Goal: Transaction & Acquisition: Purchase product/service

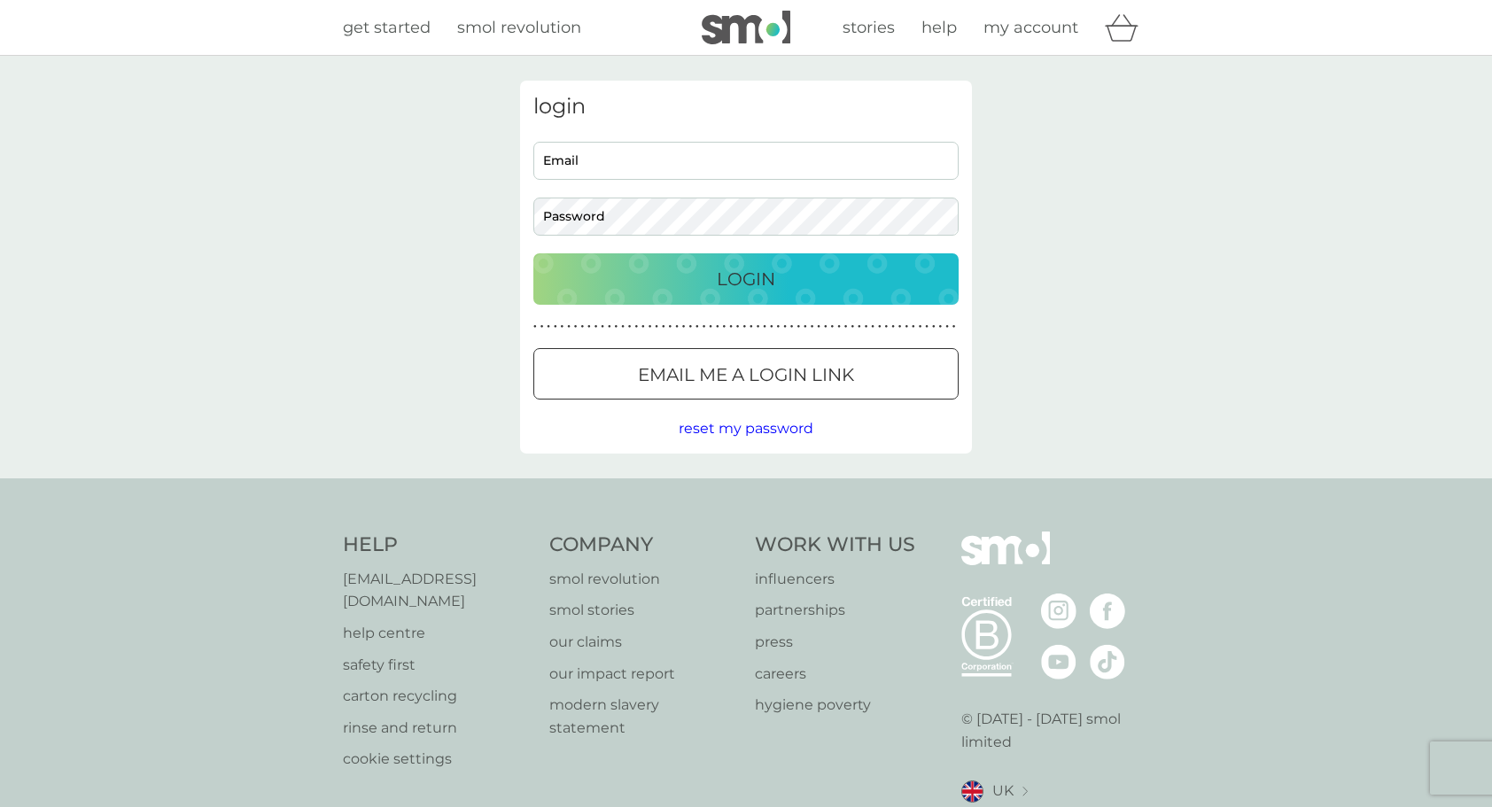
click at [682, 165] on input "Email" at bounding box center [745, 161] width 425 height 38
type input "iamhypoallergenic@gmail.com"
click at [714, 284] on div "Login" at bounding box center [746, 279] width 390 height 28
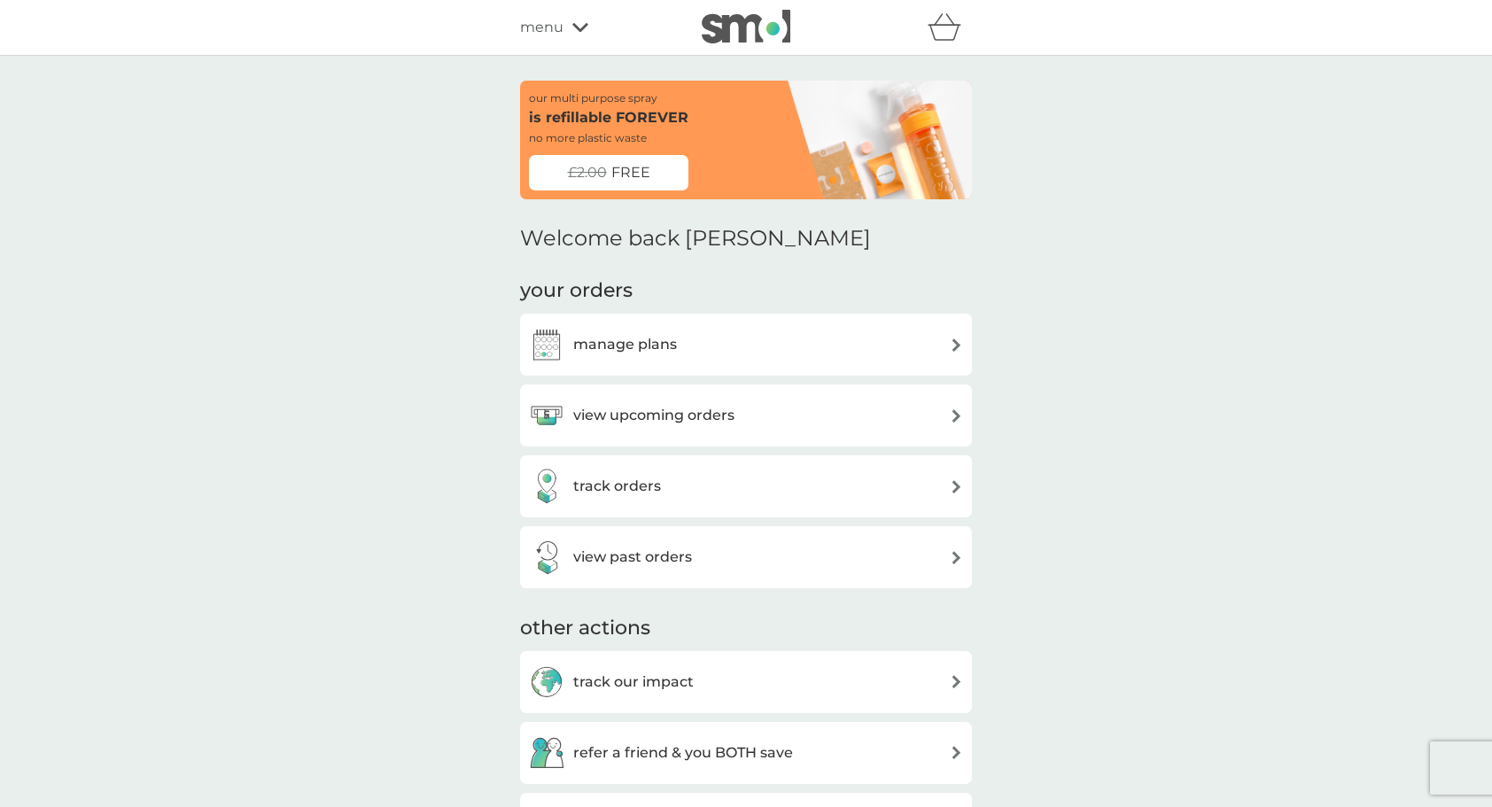
click at [745, 347] on div "manage plans" at bounding box center [746, 344] width 434 height 35
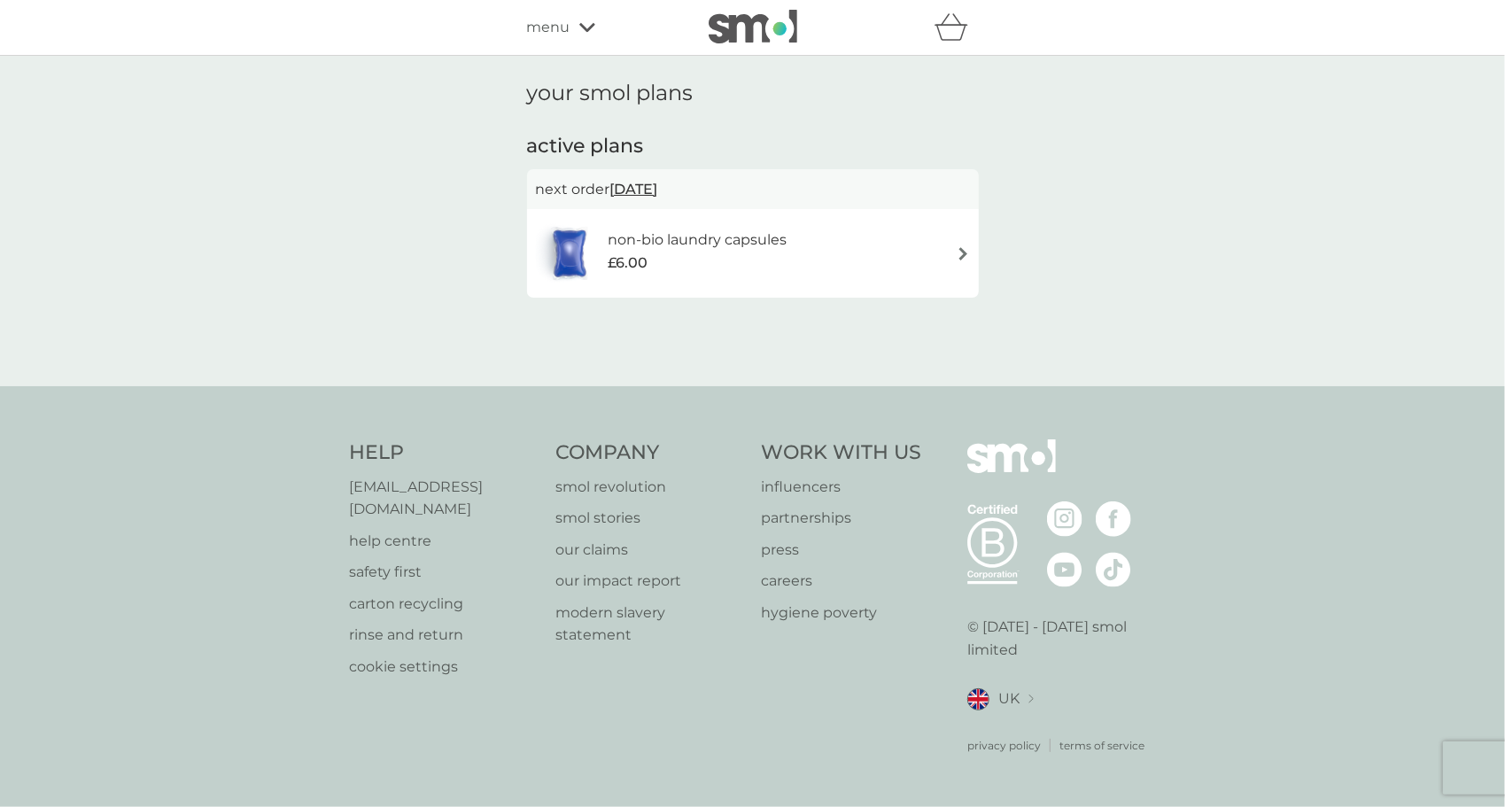
click at [746, 241] on h6 "non-bio laundry capsules" at bounding box center [697, 240] width 179 height 23
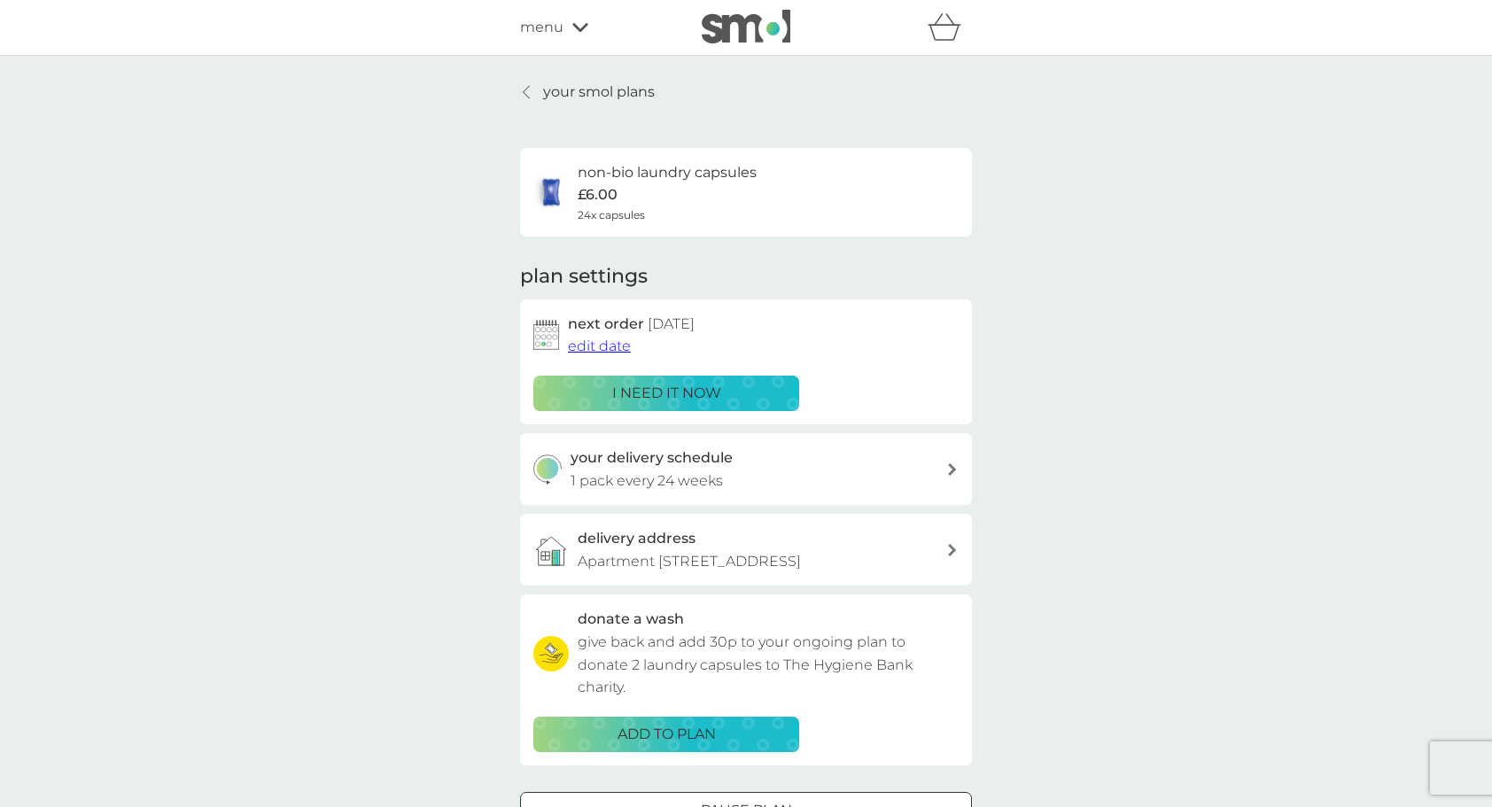
click at [752, 390] on div "i need it now" at bounding box center [666, 393] width 243 height 23
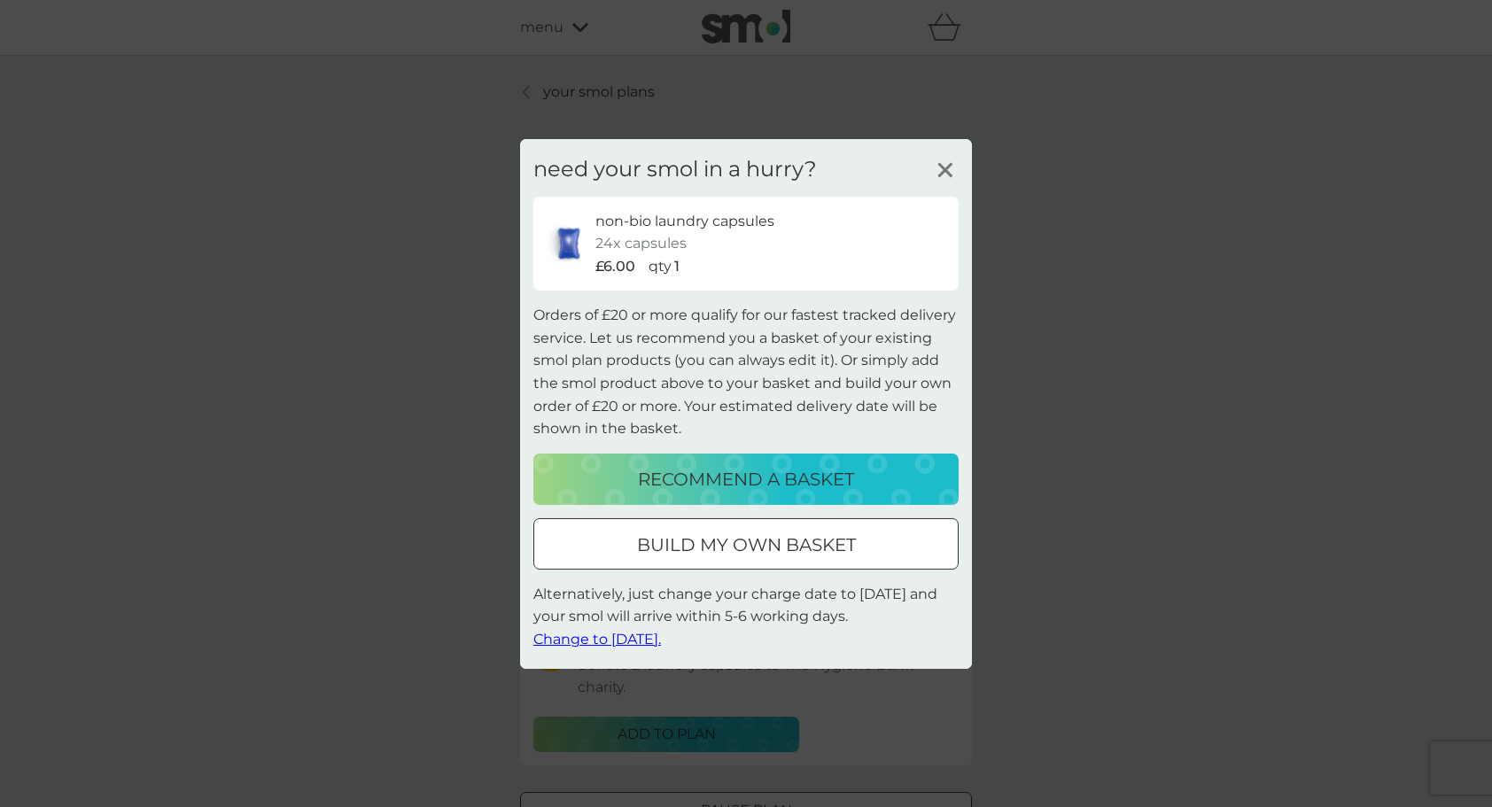
click at [798, 543] on p "build my own basket" at bounding box center [746, 545] width 219 height 28
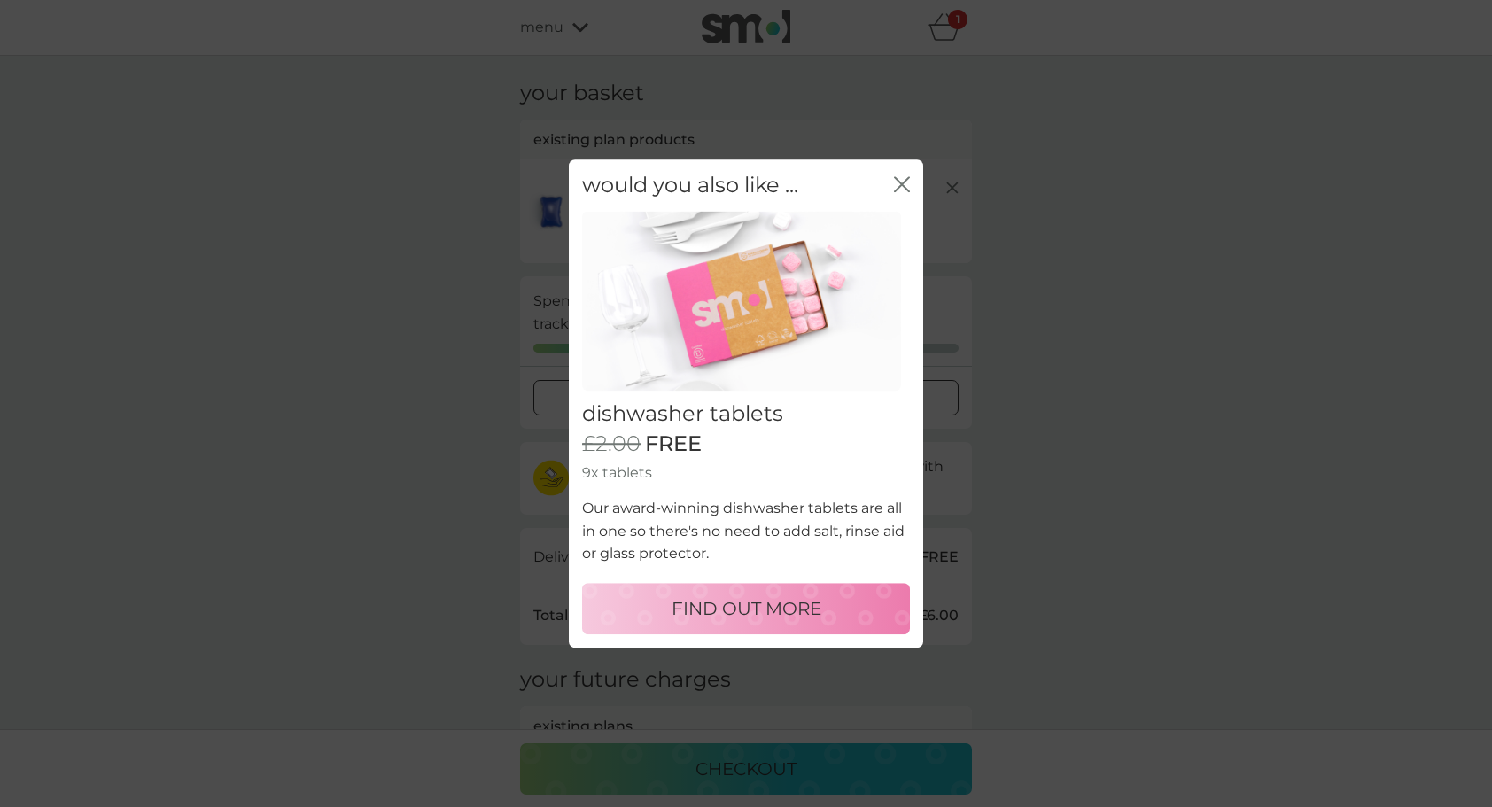
click at [724, 393] on div "dishwasher tablets £2.00 FREE 9x tablets Our award-winning dishwasher tablets a…" at bounding box center [746, 430] width 354 height 437
click at [842, 602] on div "FIND OUT MORE" at bounding box center [746, 609] width 292 height 28
select select "42"
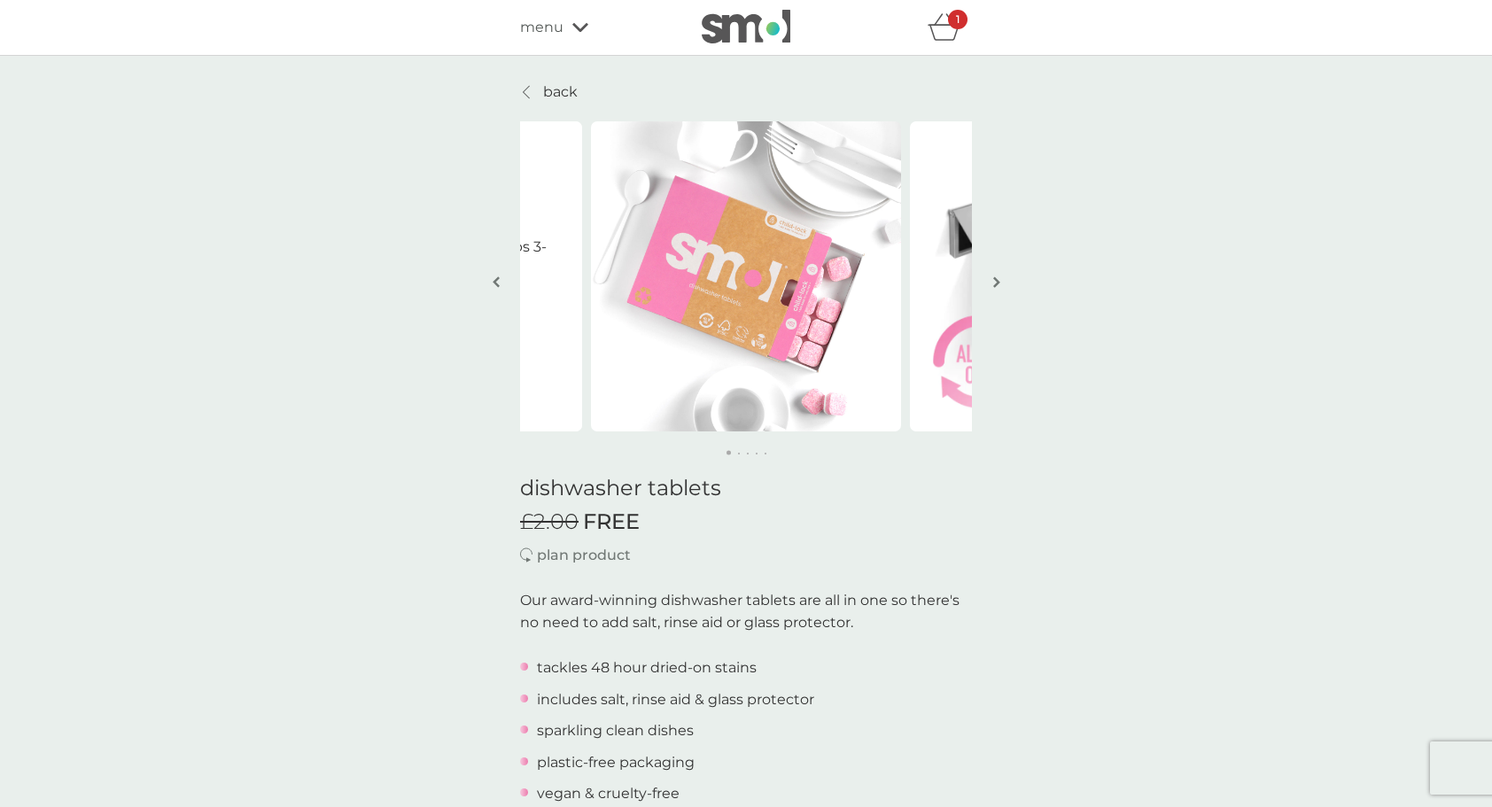
click at [539, 28] on span "menu" at bounding box center [541, 27] width 43 height 23
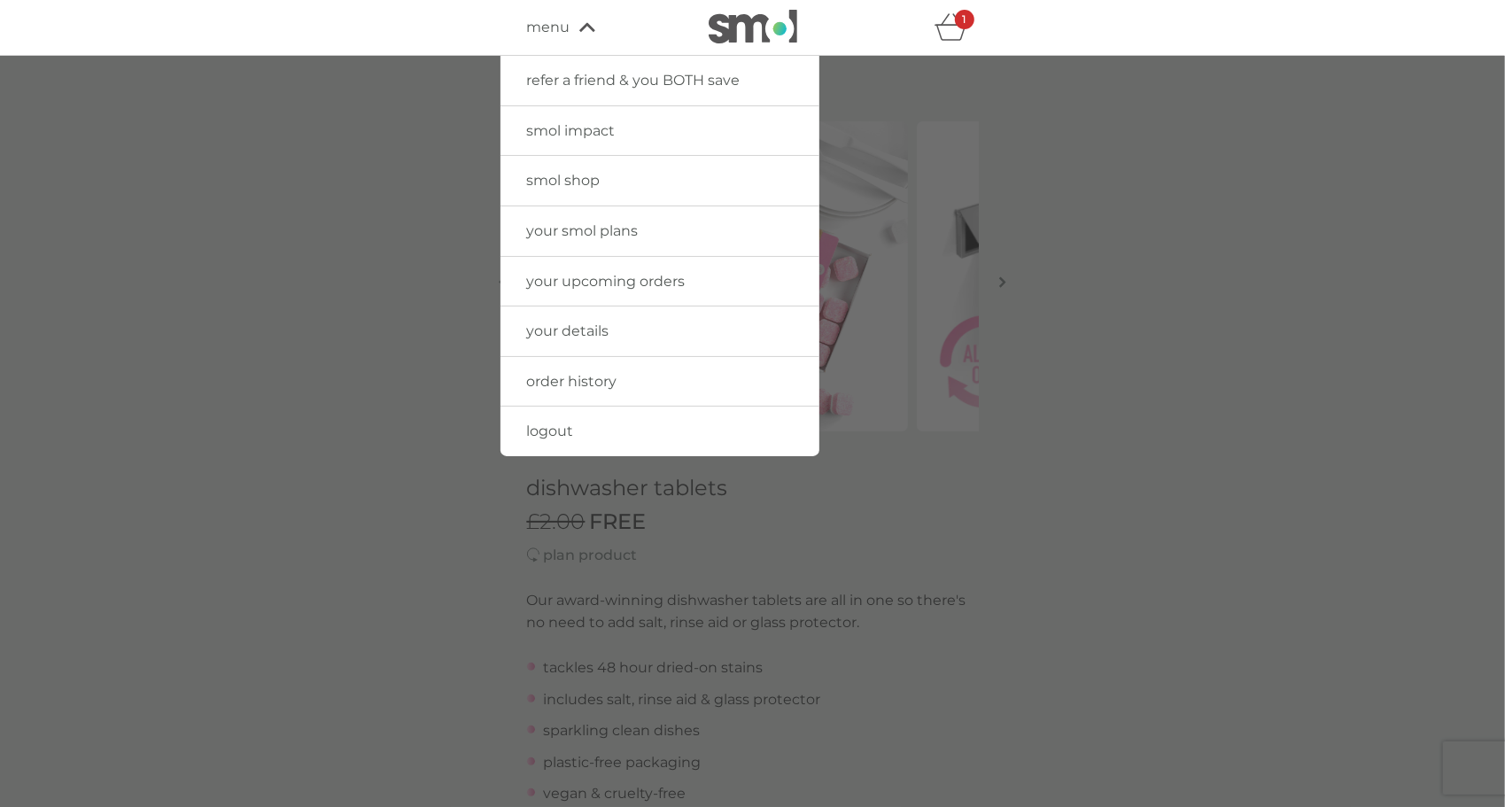
click at [374, 240] on div at bounding box center [752, 459] width 1505 height 807
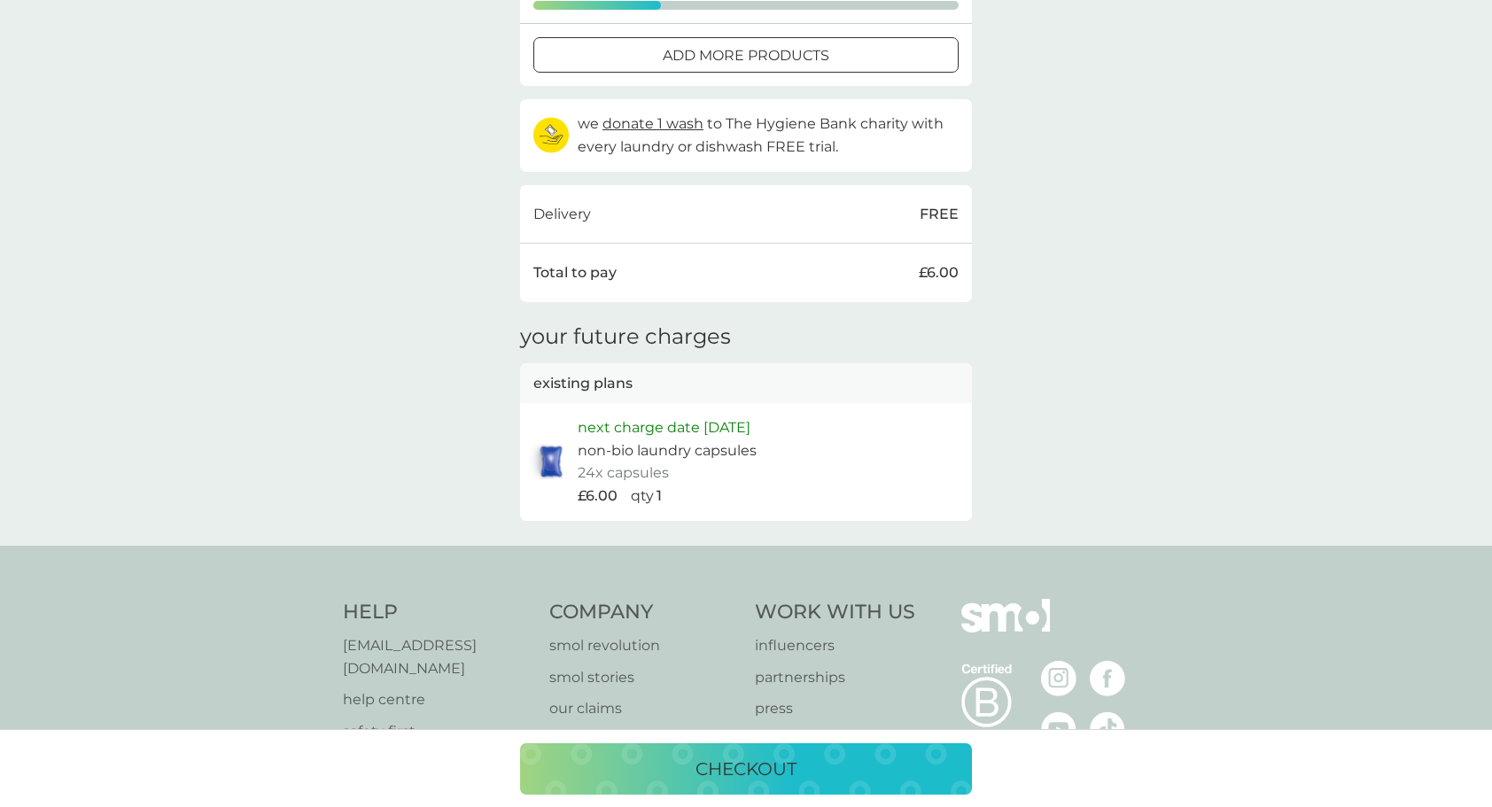
scroll to position [354, 0]
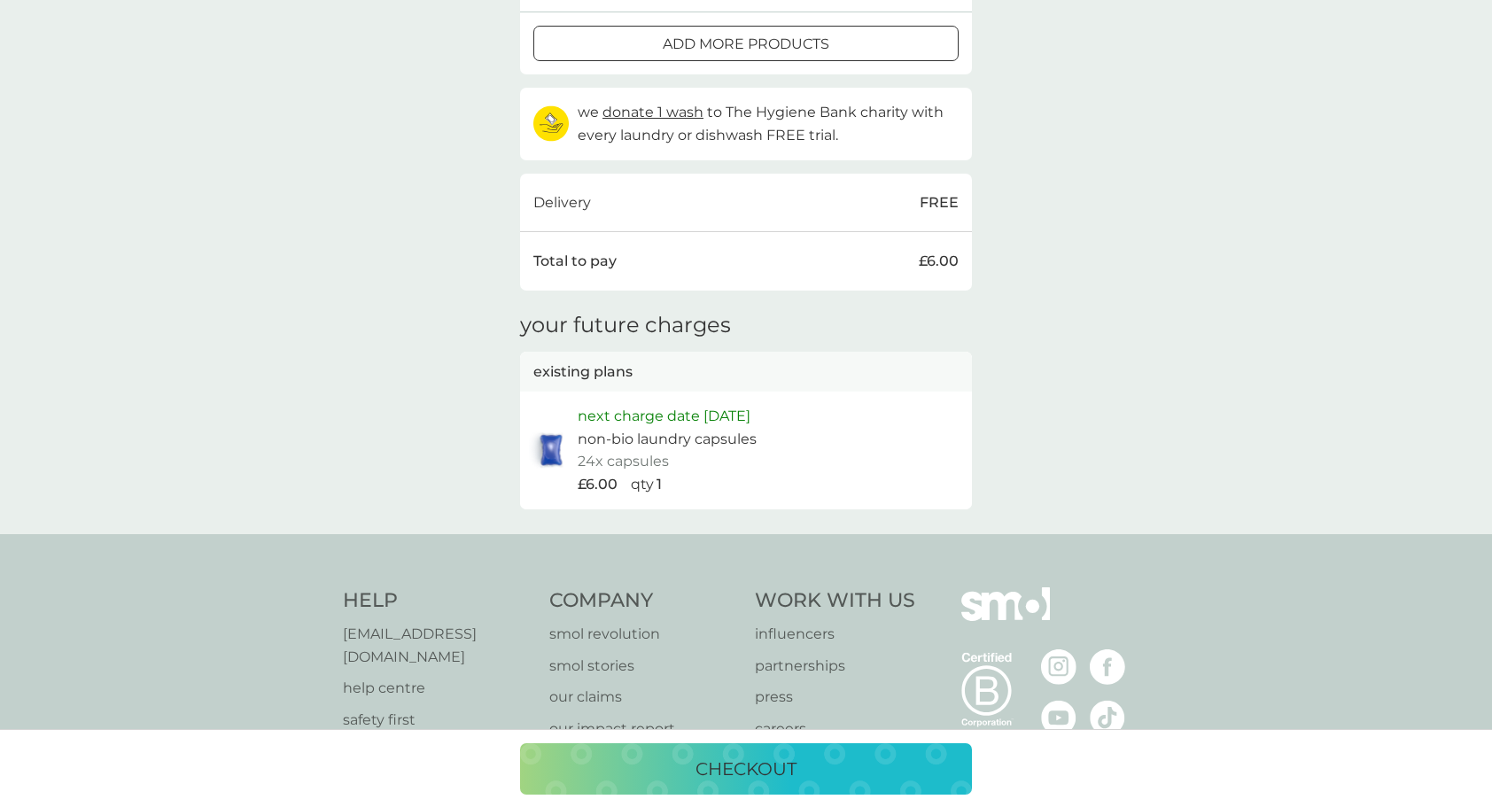
click at [819, 768] on div "checkout" at bounding box center [746, 769] width 416 height 28
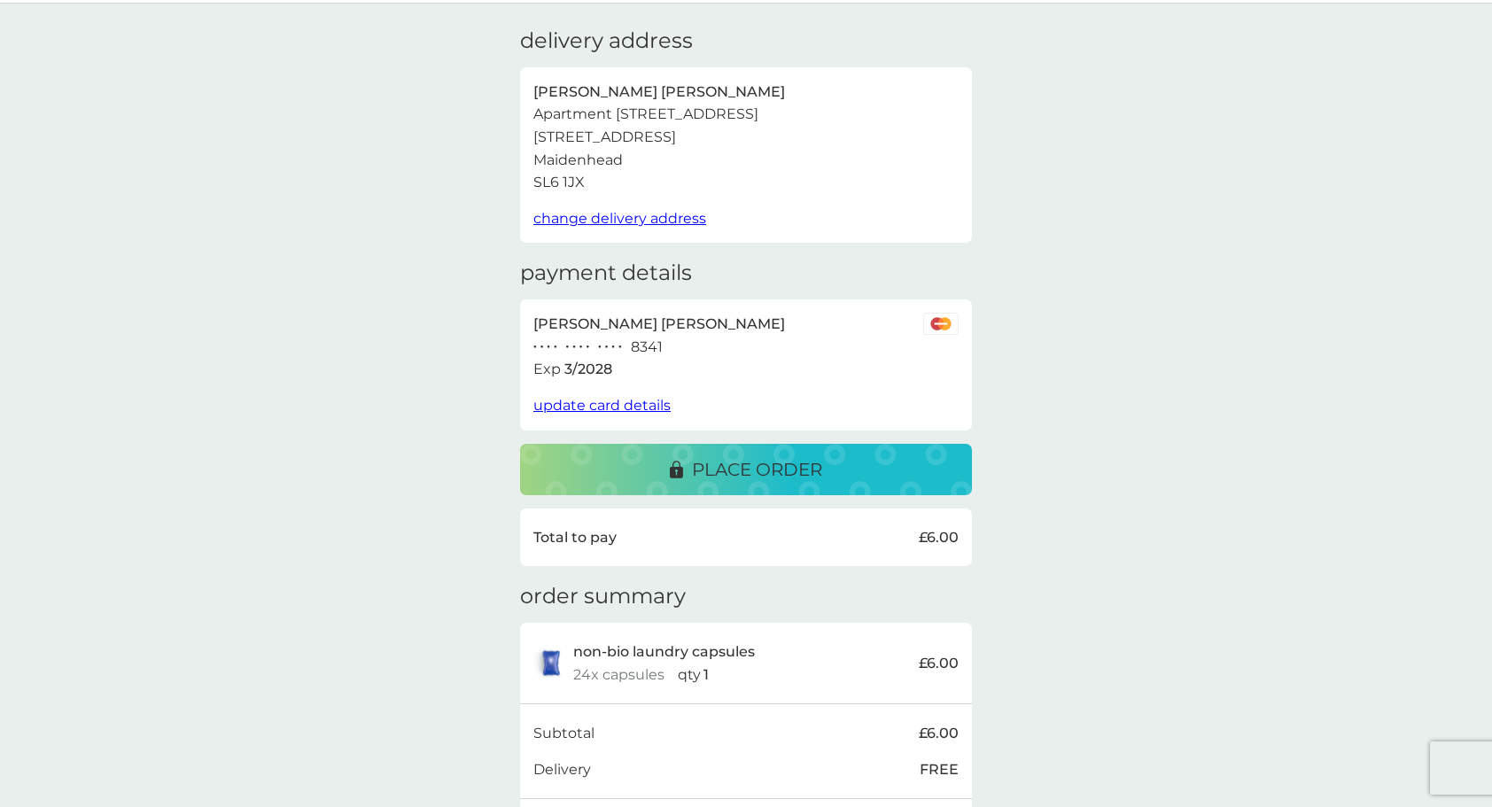
scroll to position [89, 0]
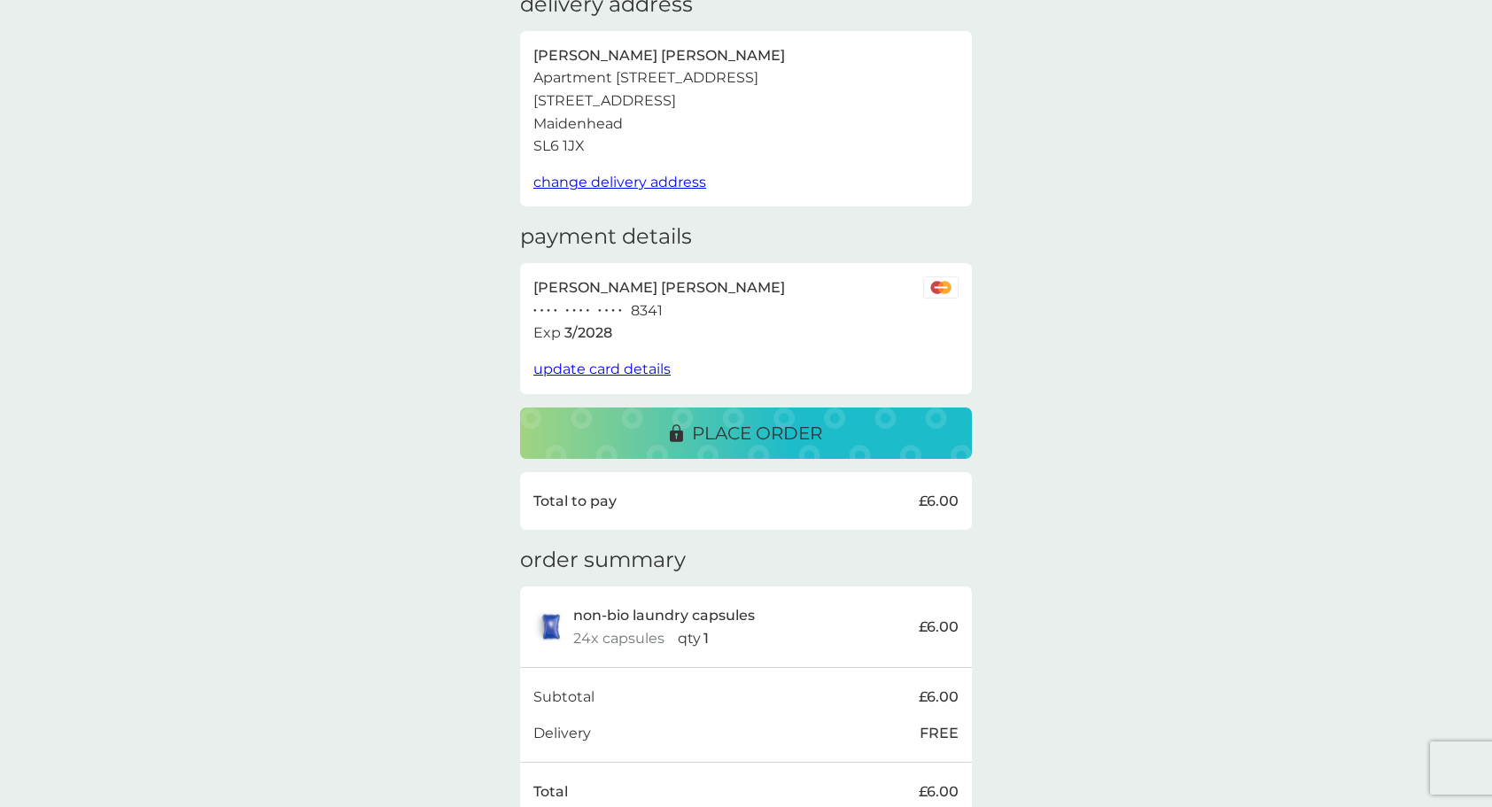
click at [831, 438] on div "place order" at bounding box center [746, 433] width 416 height 28
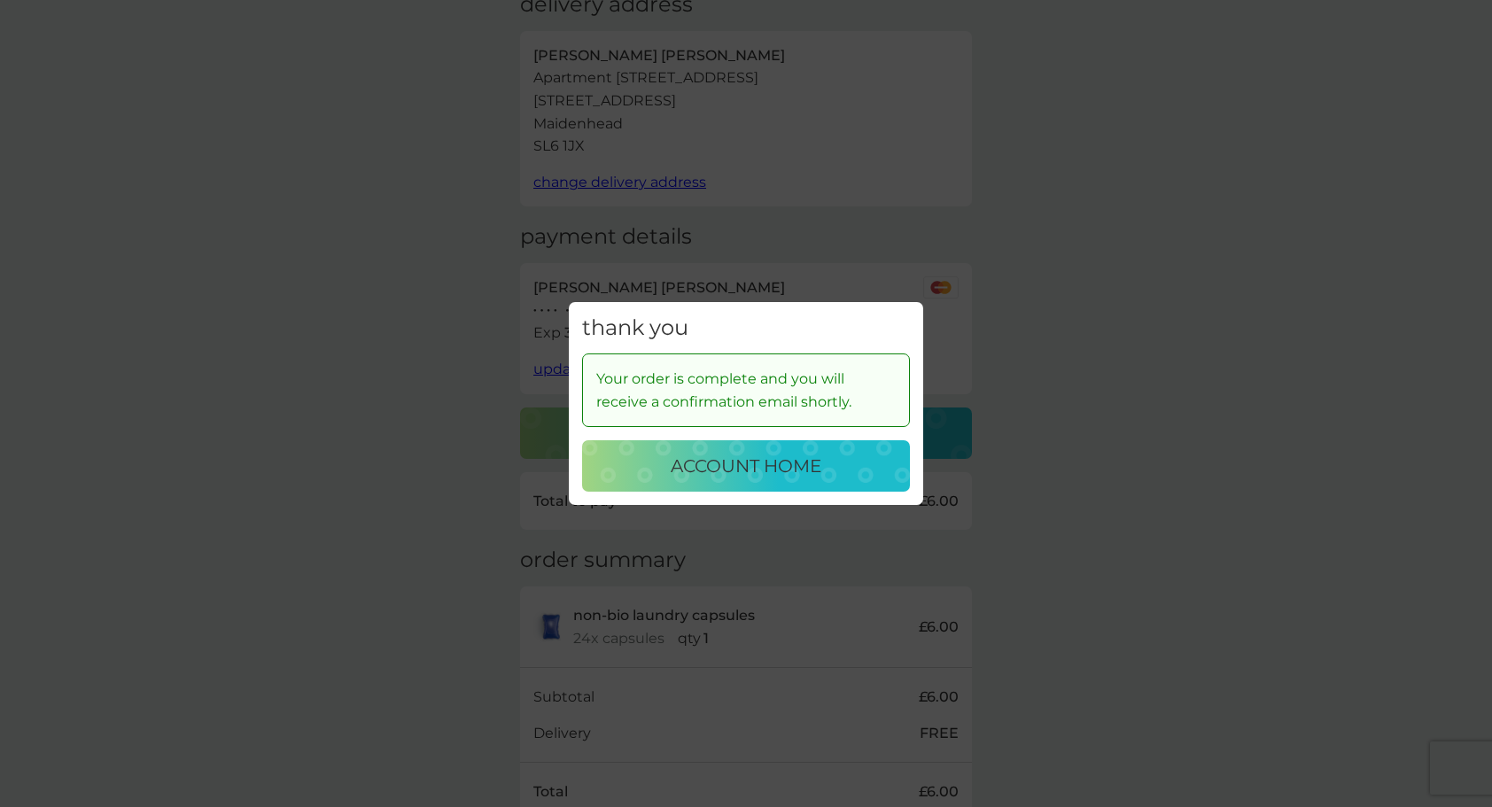
click at [833, 482] on button "account home" at bounding box center [746, 465] width 328 height 51
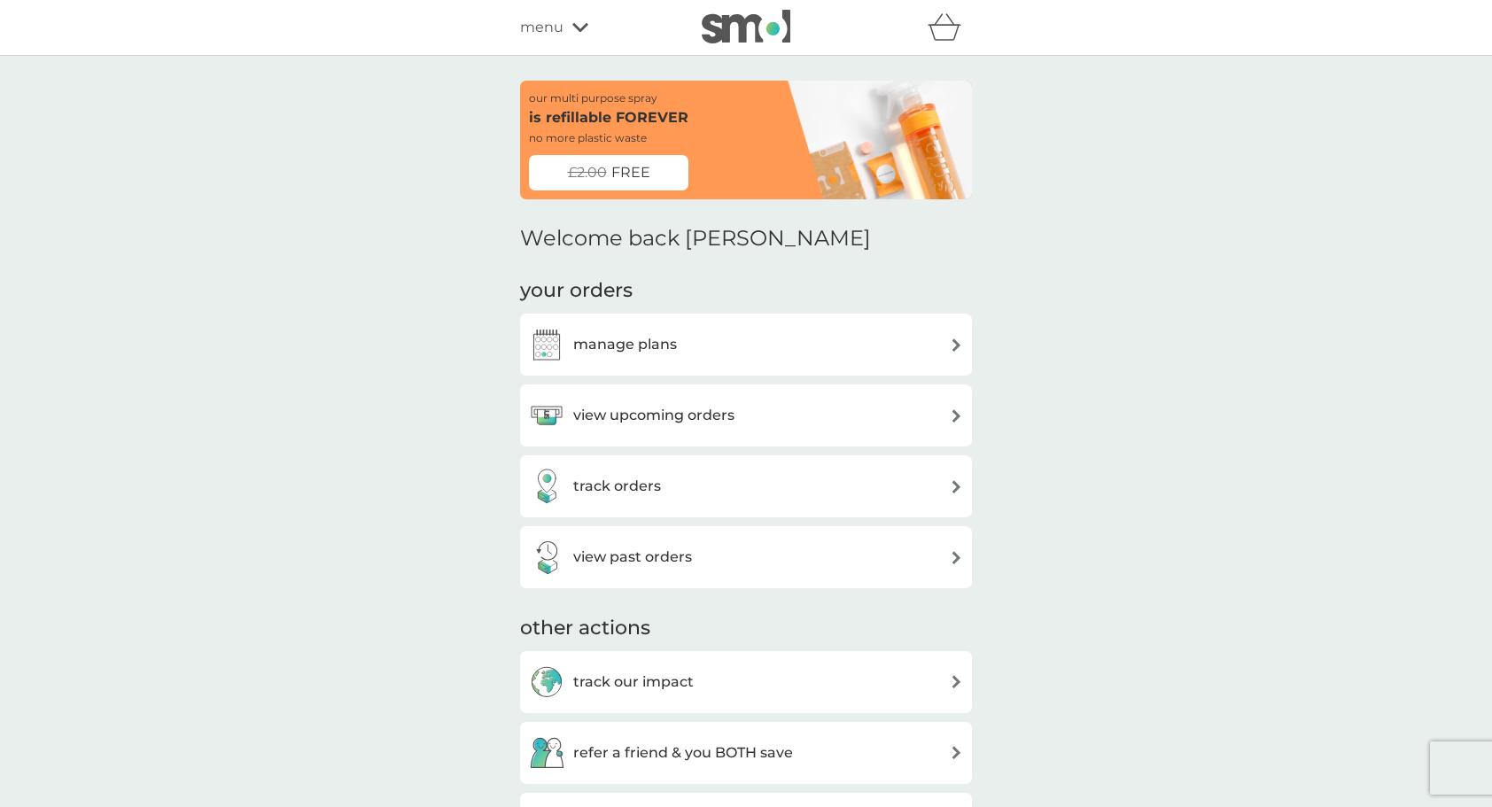
click at [792, 563] on div "view past orders" at bounding box center [746, 557] width 434 height 35
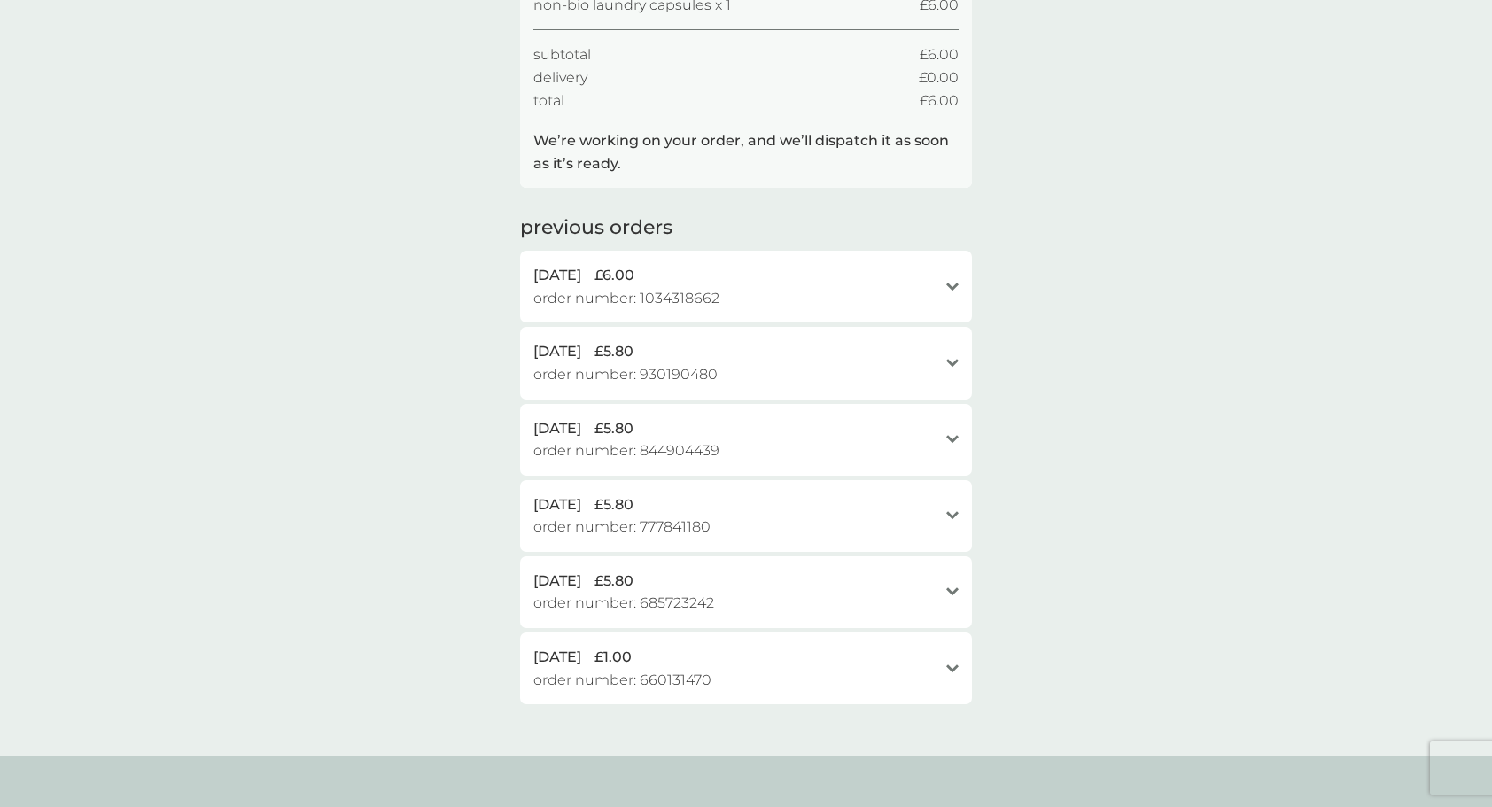
scroll to position [354, 0]
